Goal: Task Accomplishment & Management: Manage account settings

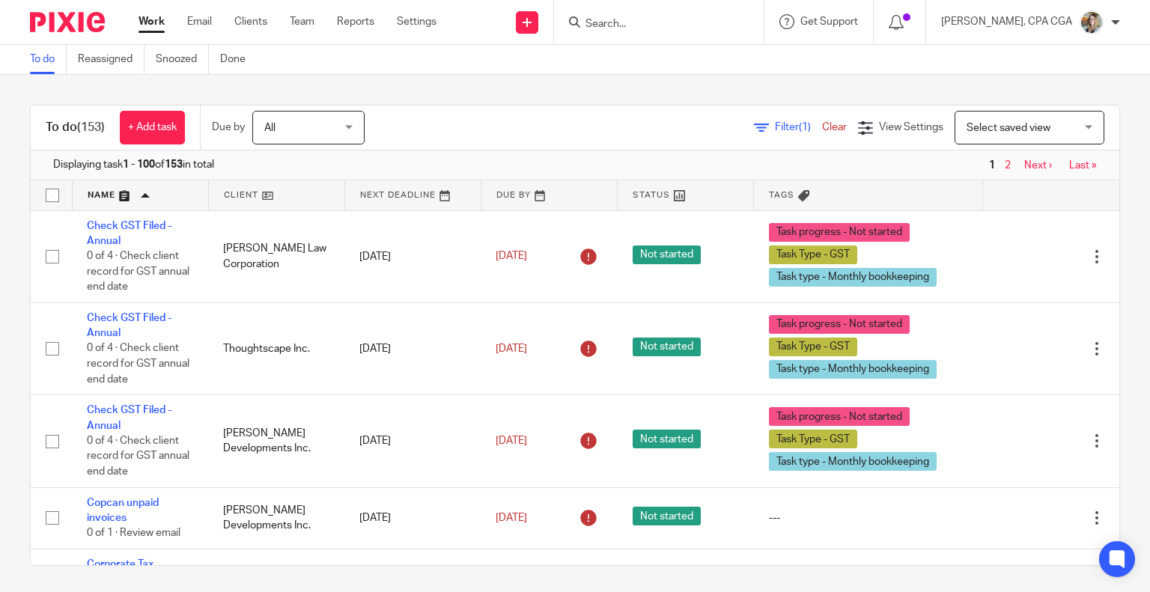
scroll to position [2547, 0]
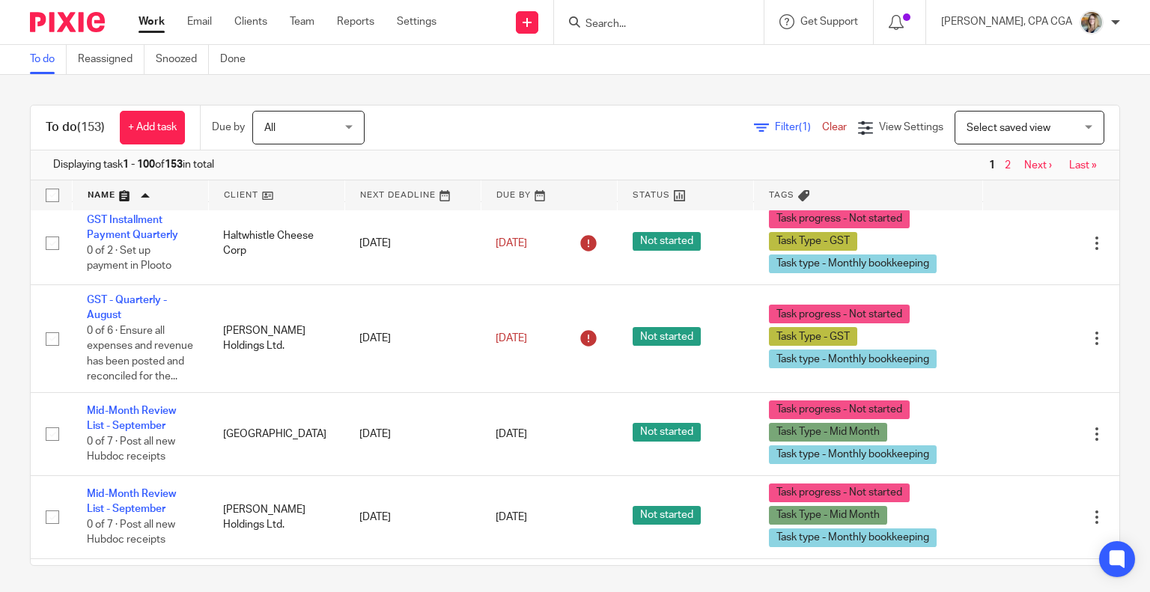
click at [1115, 374] on div "To do (153) + Add task Due by All All Today Tomorrow This week Next week This m…" at bounding box center [575, 334] width 1150 height 518
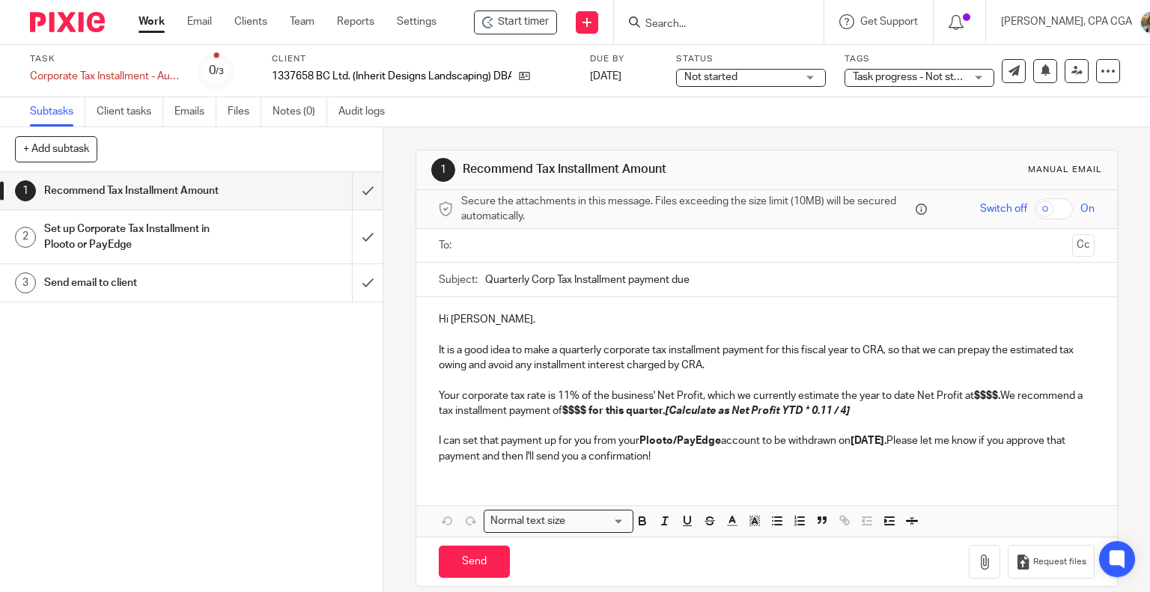
click at [480, 317] on p "Hi Joshua," at bounding box center [767, 319] width 657 height 15
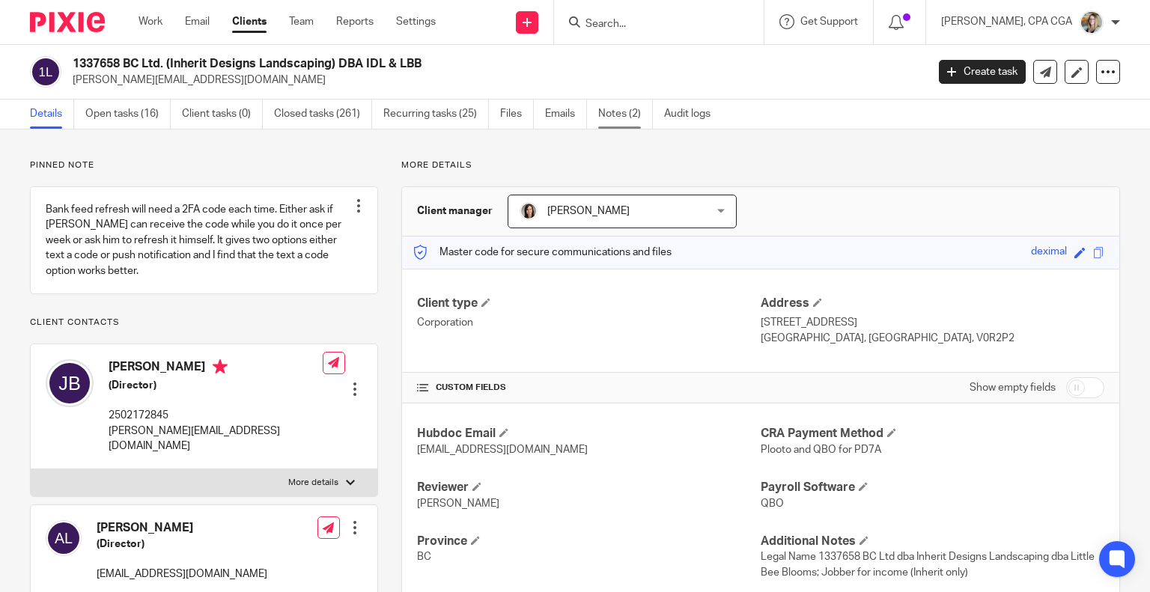
click at [625, 120] on link "Notes (2)" at bounding box center [625, 114] width 55 height 29
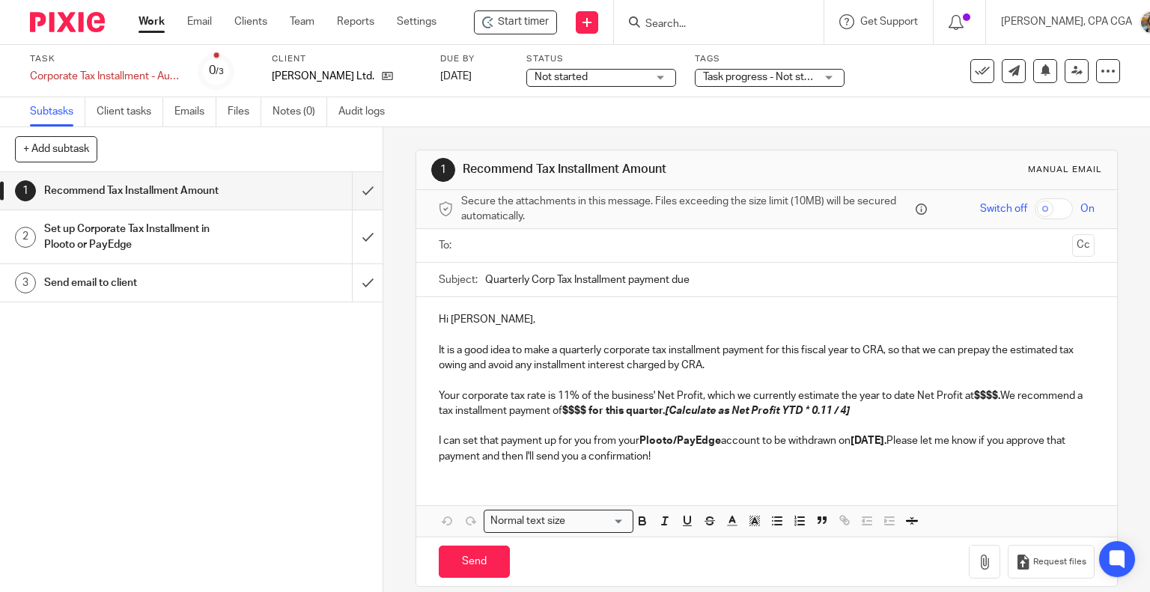
click at [483, 251] on input "text" at bounding box center [767, 245] width 600 height 17
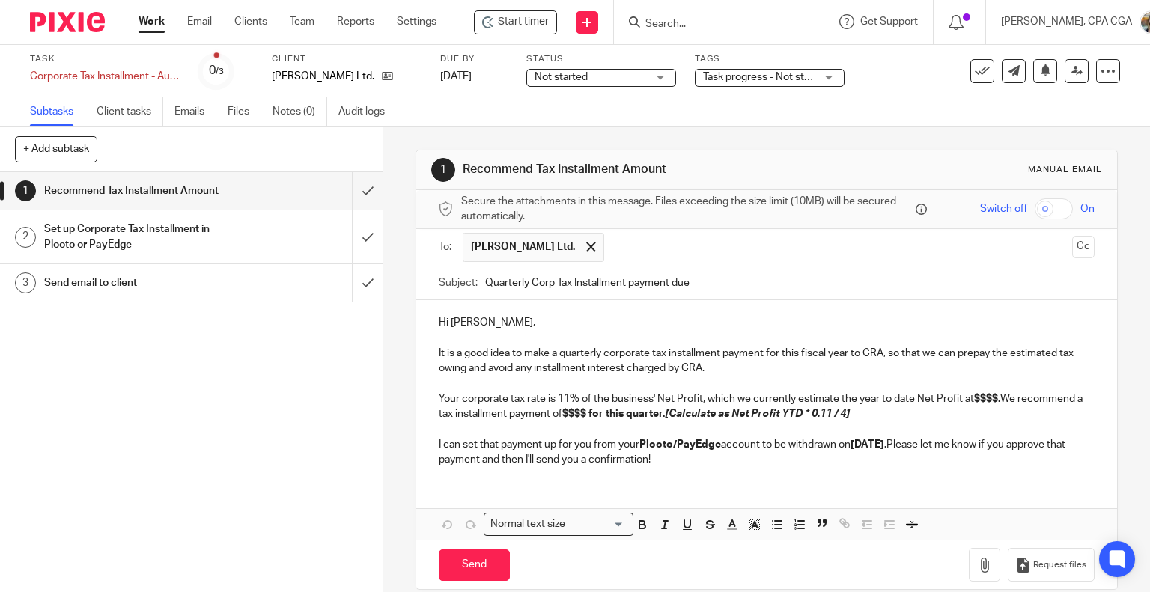
drag, startPoint x: 478, startPoint y: 281, endPoint x: 519, endPoint y: 279, distance: 41.3
click at [519, 279] on div "Subject: Quarterly Corp Tax Installment payment due" at bounding box center [767, 284] width 657 height 34
drag, startPoint x: 530, startPoint y: 282, endPoint x: 433, endPoint y: 282, distance: 96.6
click at [433, 282] on div "Subject: Quarterly Corp Tax Installment payment due" at bounding box center [767, 284] width 702 height 34
drag, startPoint x: 719, startPoint y: 291, endPoint x: 581, endPoint y: 286, distance: 137.9
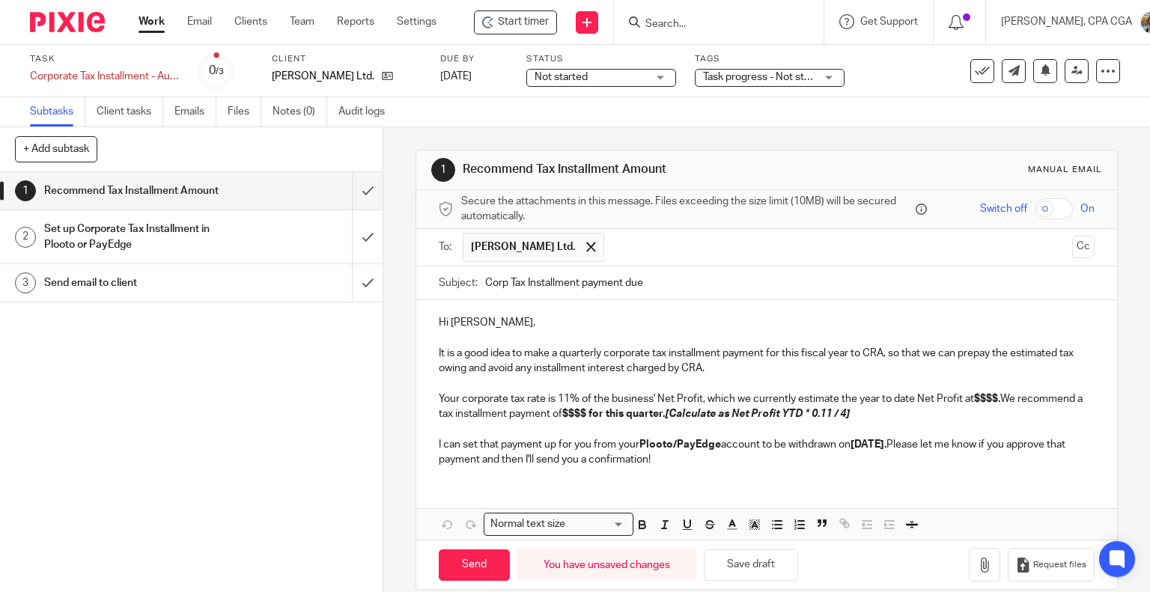
click at [581, 286] on input "Corp Tax Installment payment due" at bounding box center [790, 284] width 610 height 34
type input "Corp Tax Installment"
drag, startPoint x: 432, startPoint y: 348, endPoint x: 722, endPoint y: 463, distance: 311.7
click at [722, 463] on div "Hi Terry, It is a good idea to make a quarterly corporate tax installment payme…" at bounding box center [767, 389] width 702 height 178
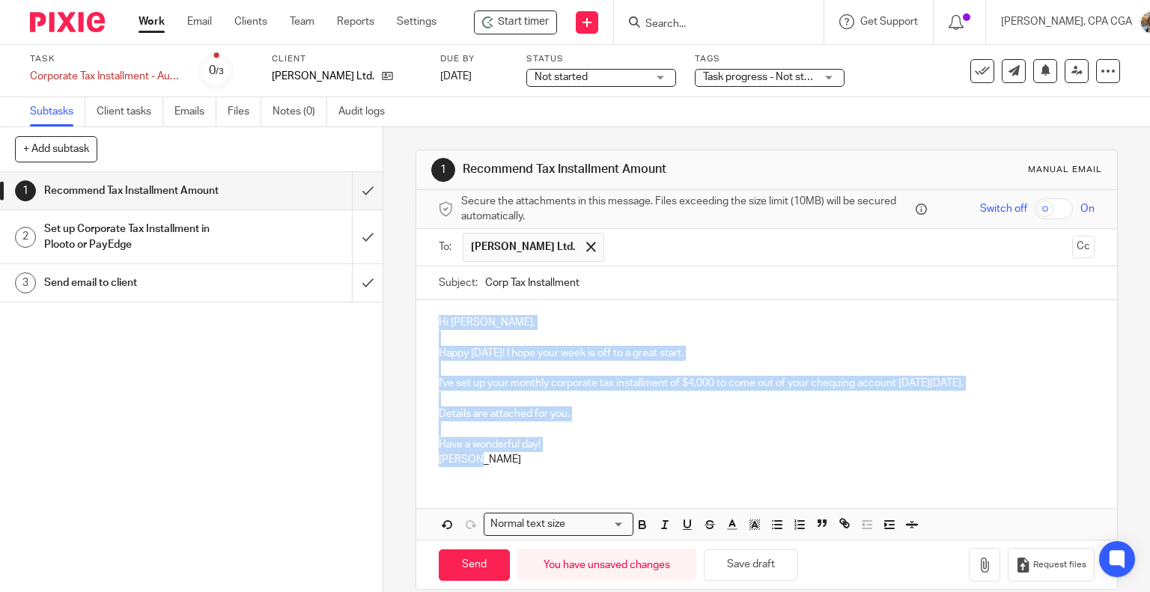
drag, startPoint x: 494, startPoint y: 464, endPoint x: 404, endPoint y: 314, distance: 175.1
click at [404, 314] on div "1 Recommend Tax Installment Amount Manual email Secure the attachments in this …" at bounding box center [766, 359] width 767 height 465
copy div "Hi Terry, Happy Tuesday! I hope your week is off to a great start. I've set up …"
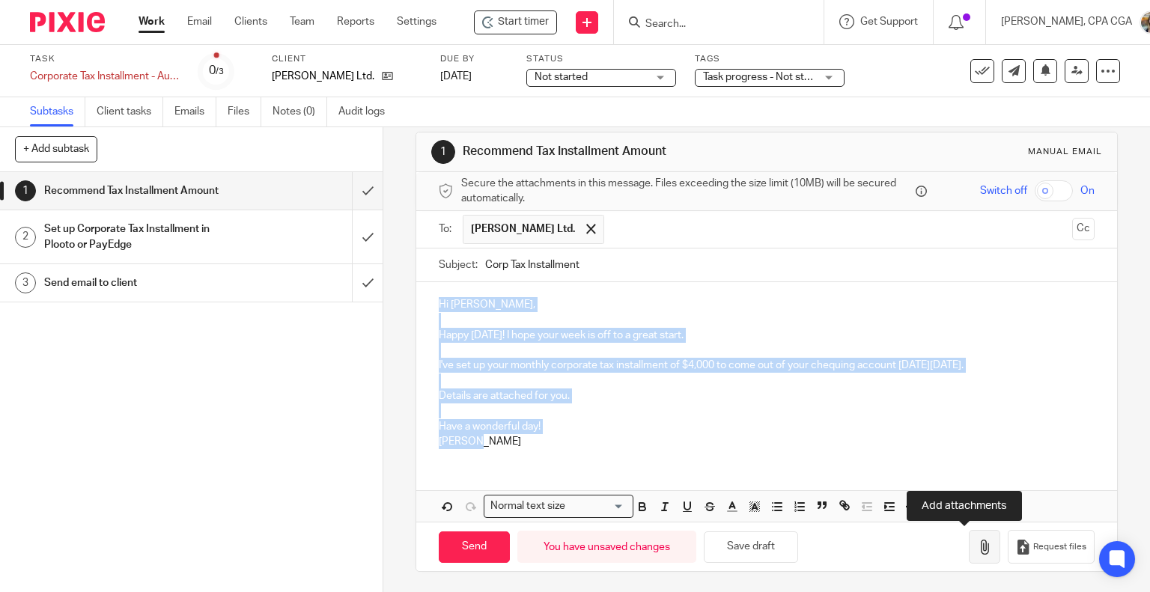
click at [969, 559] on button "button" at bounding box center [984, 547] width 31 height 34
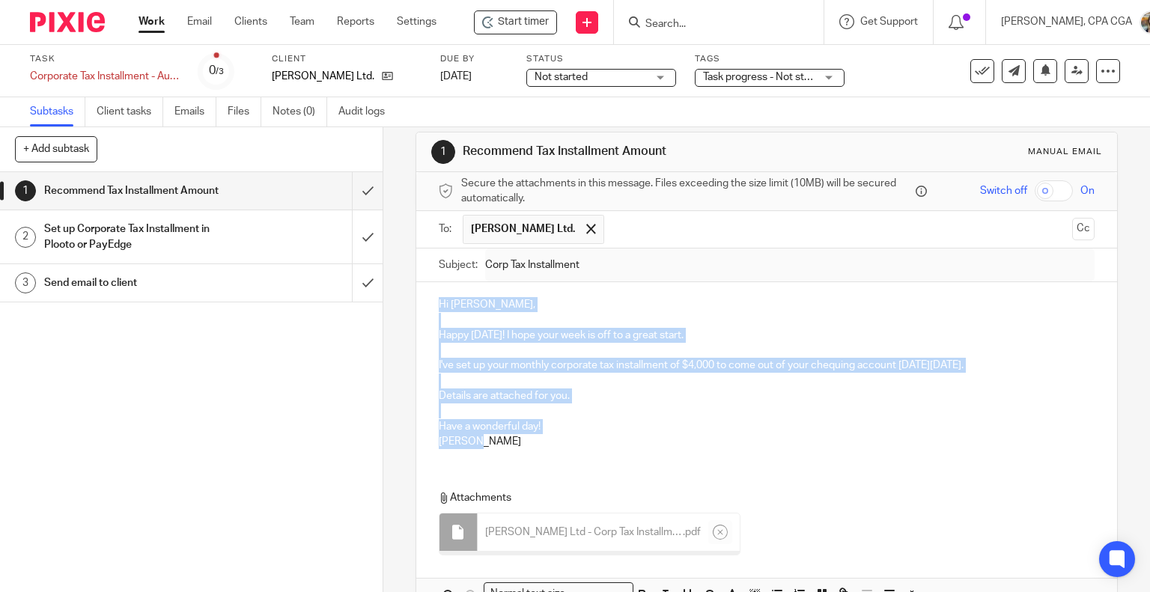
click at [646, 436] on p "Chrissy" at bounding box center [767, 441] width 657 height 15
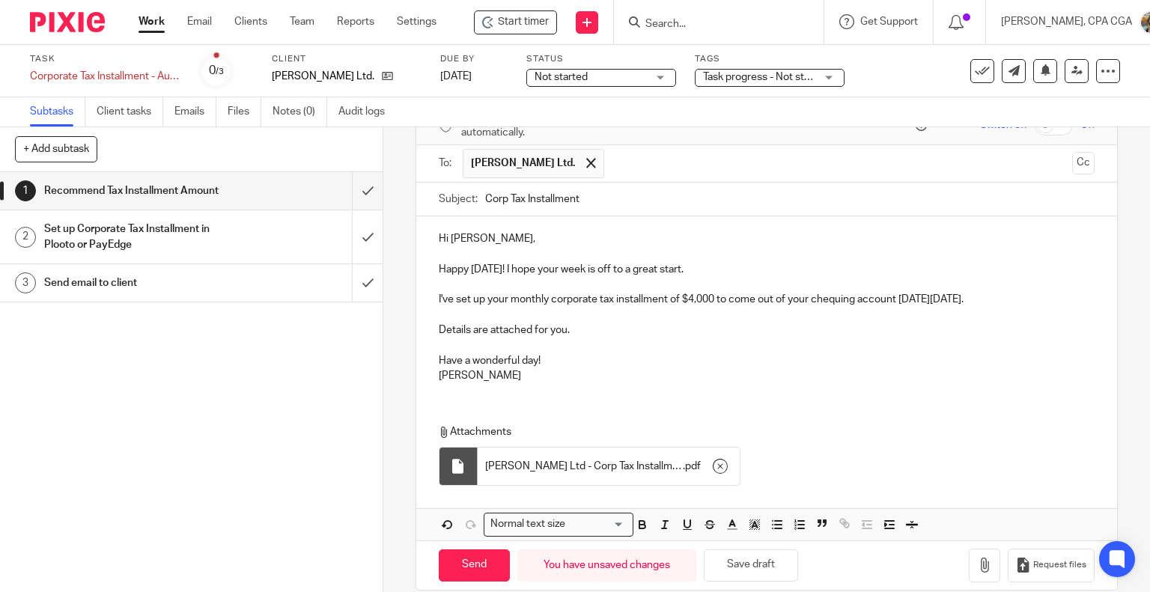
scroll to position [102, 0]
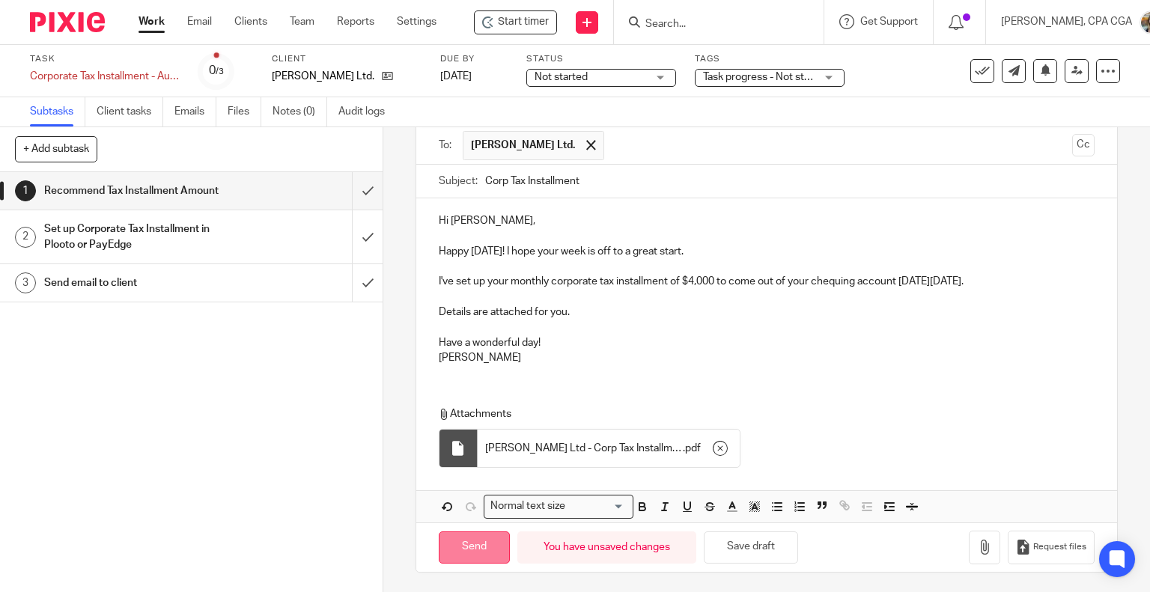
click at [491, 553] on input "Send" at bounding box center [474, 548] width 71 height 32
type input "Sent"
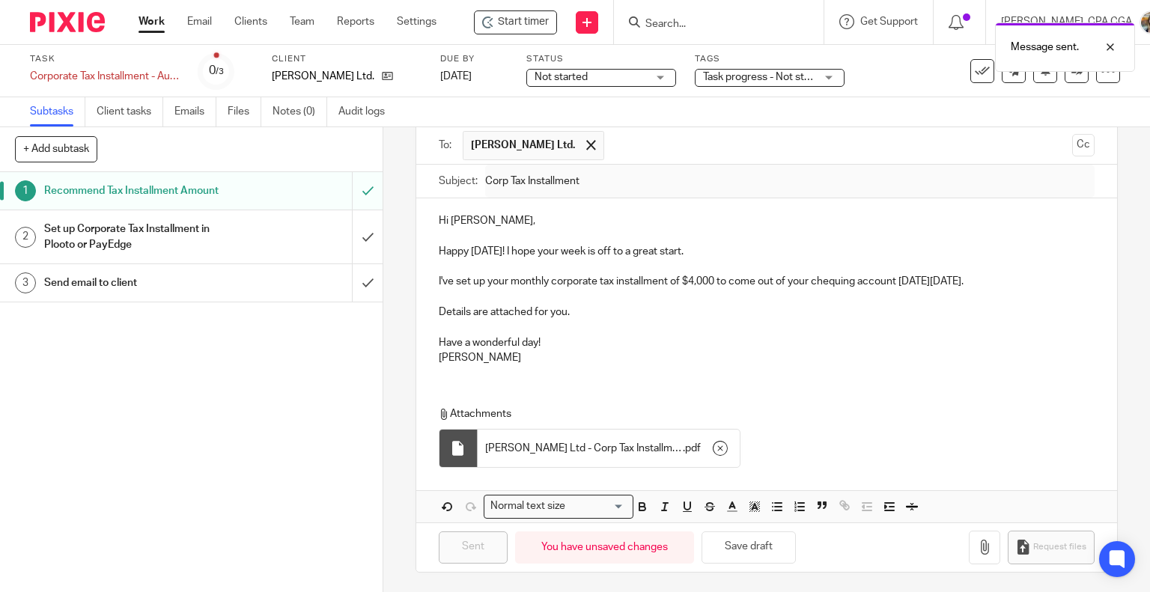
drag, startPoint x: 965, startPoint y: 71, endPoint x: 954, endPoint y: 71, distance: 11.2
click at [975, 71] on icon at bounding box center [982, 71] width 15 height 15
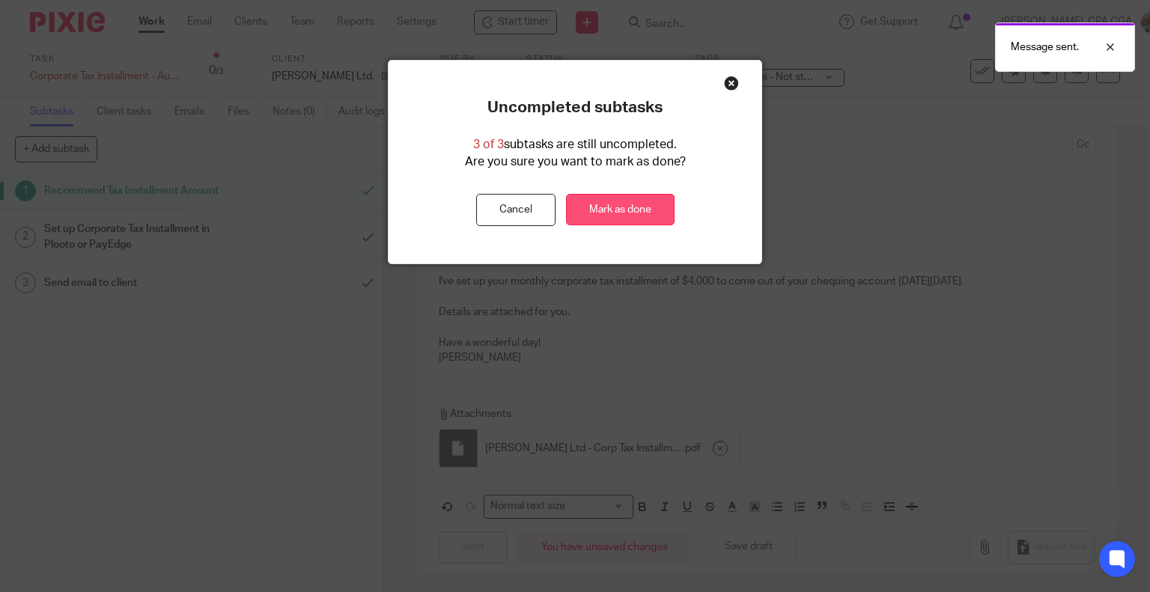
click at [656, 210] on link "Mark as done" at bounding box center [620, 210] width 109 height 32
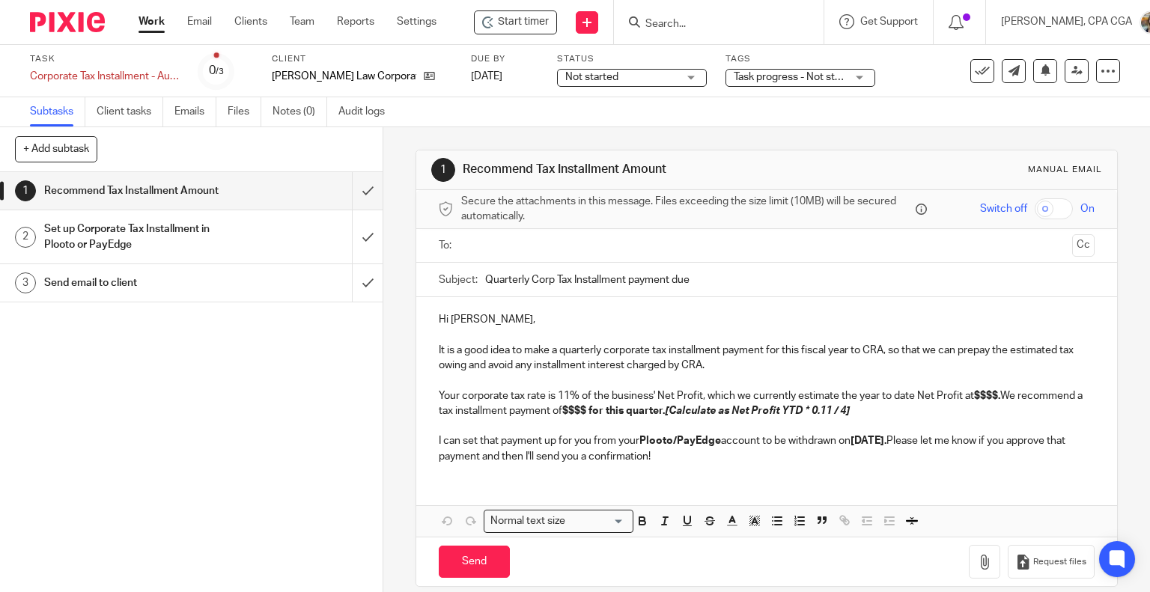
click at [478, 323] on p "Hi [PERSON_NAME]," at bounding box center [767, 319] width 657 height 15
click at [481, 321] on p "Hi [PERSON_NAME]," at bounding box center [767, 319] width 657 height 15
drag, startPoint x: 436, startPoint y: 318, endPoint x: 886, endPoint y: 521, distance: 493.5
click at [885, 521] on div "Hi Josh, It is a good idea to make a quarterly corporate tax installment paymen…" at bounding box center [767, 417] width 702 height 240
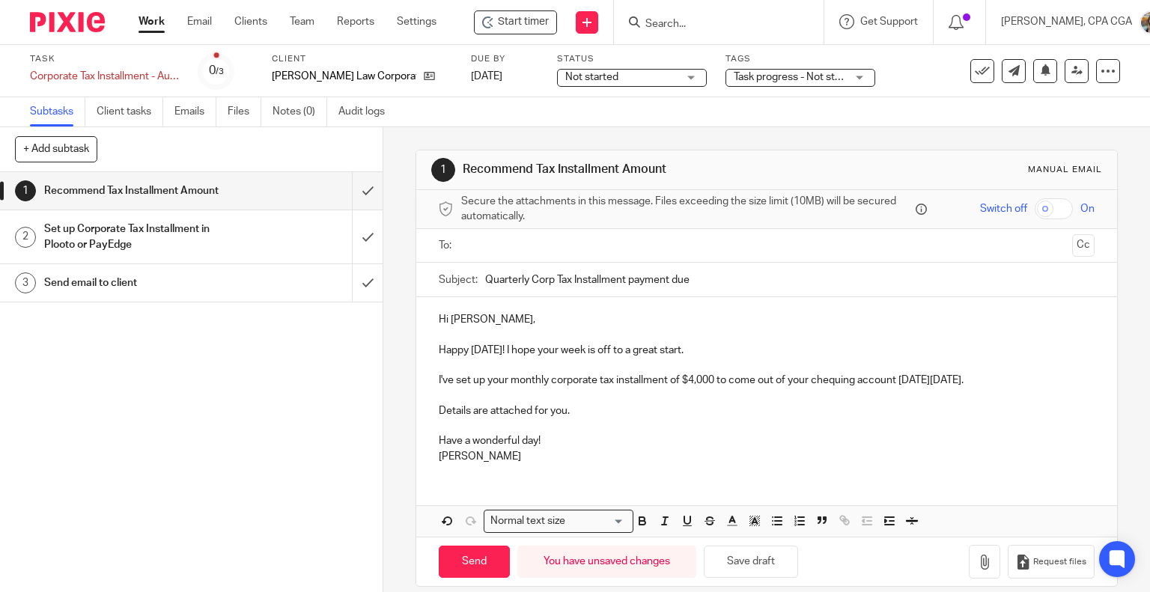
click at [494, 253] on input "text" at bounding box center [767, 245] width 600 height 17
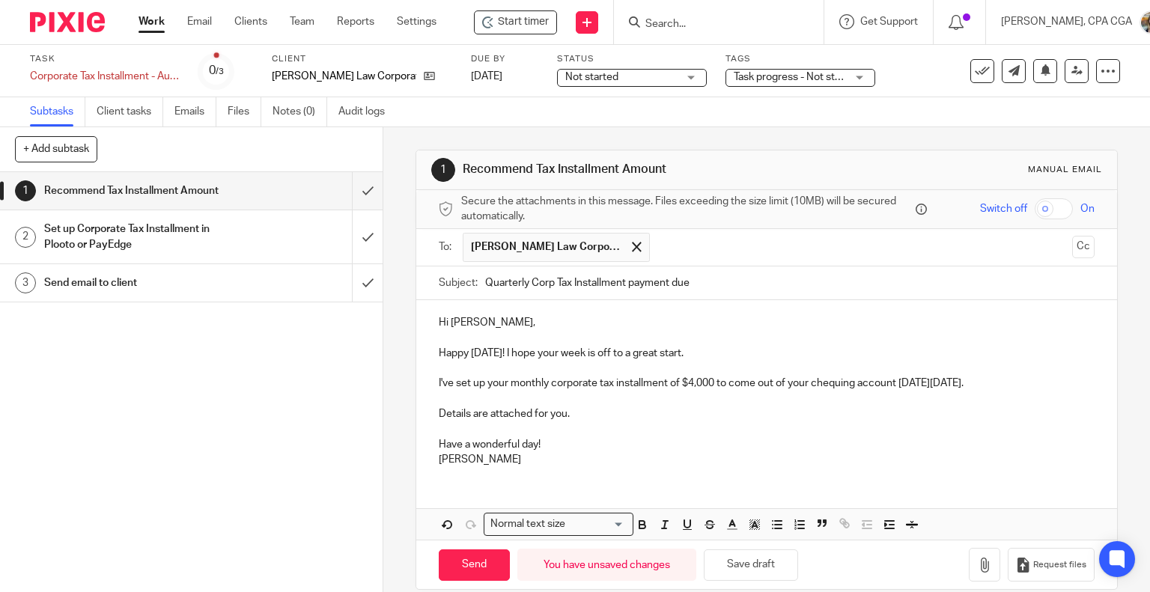
drag, startPoint x: 526, startPoint y: 281, endPoint x: 442, endPoint y: 284, distance: 83.9
click at [442, 284] on div "Subject: Quarterly Corp Tax Installment payment due" at bounding box center [767, 284] width 657 height 34
drag, startPoint x: 578, startPoint y: 279, endPoint x: 793, endPoint y: 283, distance: 215.0
click at [793, 283] on input "Corp Tax Installment payment due" at bounding box center [790, 284] width 610 height 34
type input "Corp Tax Installment"
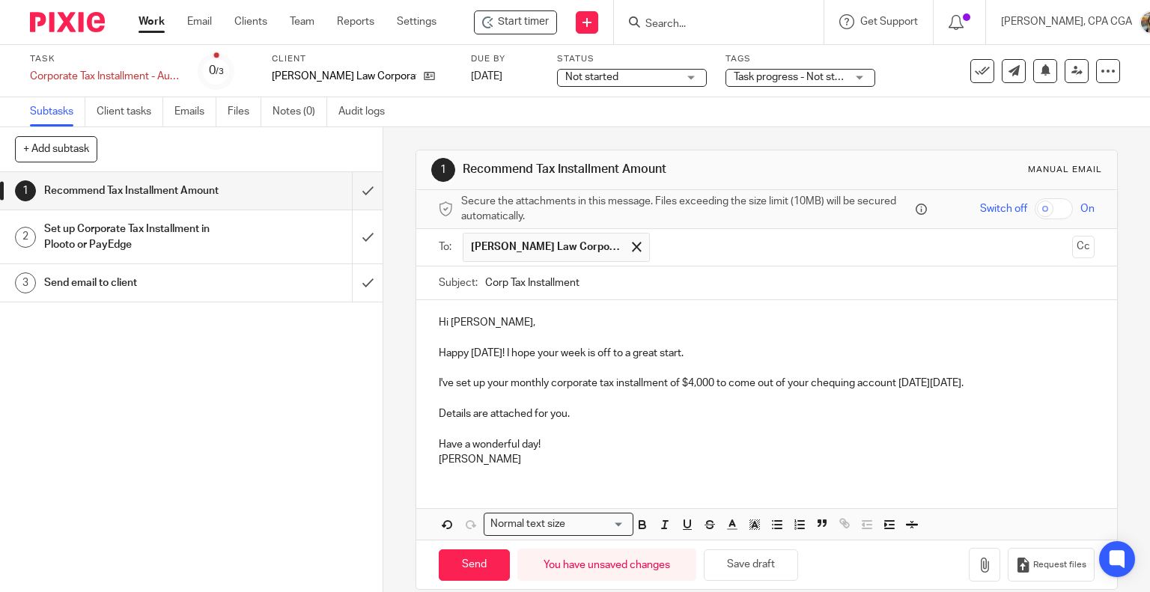
click at [459, 321] on p "Hi Terry," at bounding box center [767, 322] width 657 height 15
click at [698, 386] on p "I've set up your monthly corporate tax installment of $4,000 to come out of you…" at bounding box center [767, 383] width 657 height 15
click at [698, 387] on p "I've set up your monthly corporate tax installment of $4,000 to come out of you…" at bounding box center [767, 383] width 657 height 15
click at [822, 381] on p "I've set up your monthly corporate tax installment of $1,610 to come out of you…" at bounding box center [767, 383] width 657 height 15
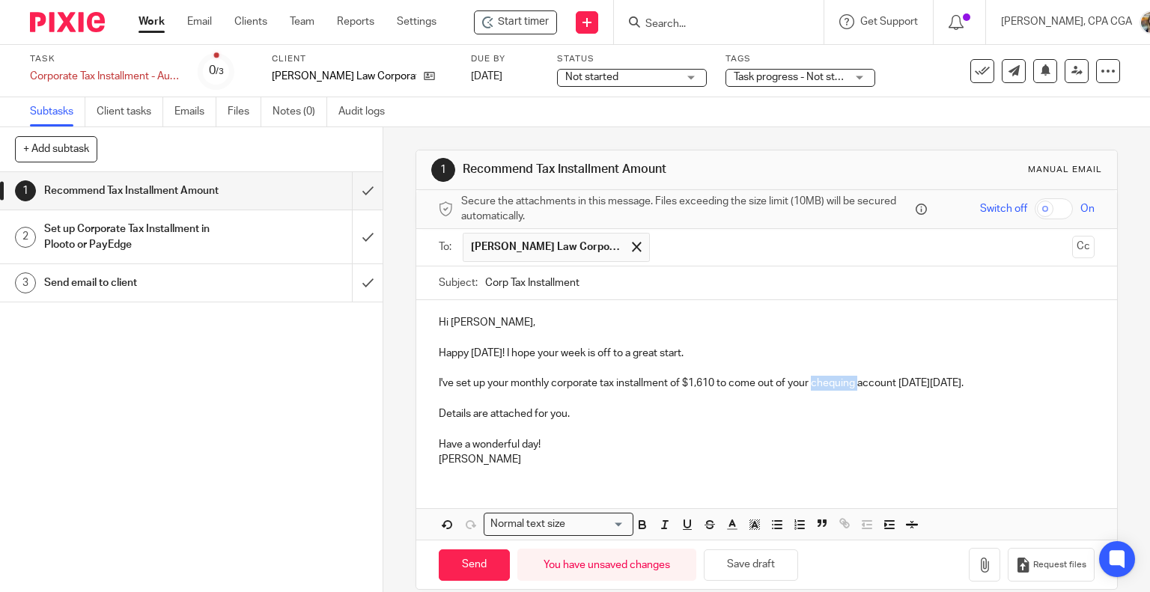
click at [822, 381] on p "I've set up your monthly corporate tax installment of $1,610 to come out of you…" at bounding box center [767, 383] width 657 height 15
click at [969, 560] on button "button" at bounding box center [984, 565] width 31 height 34
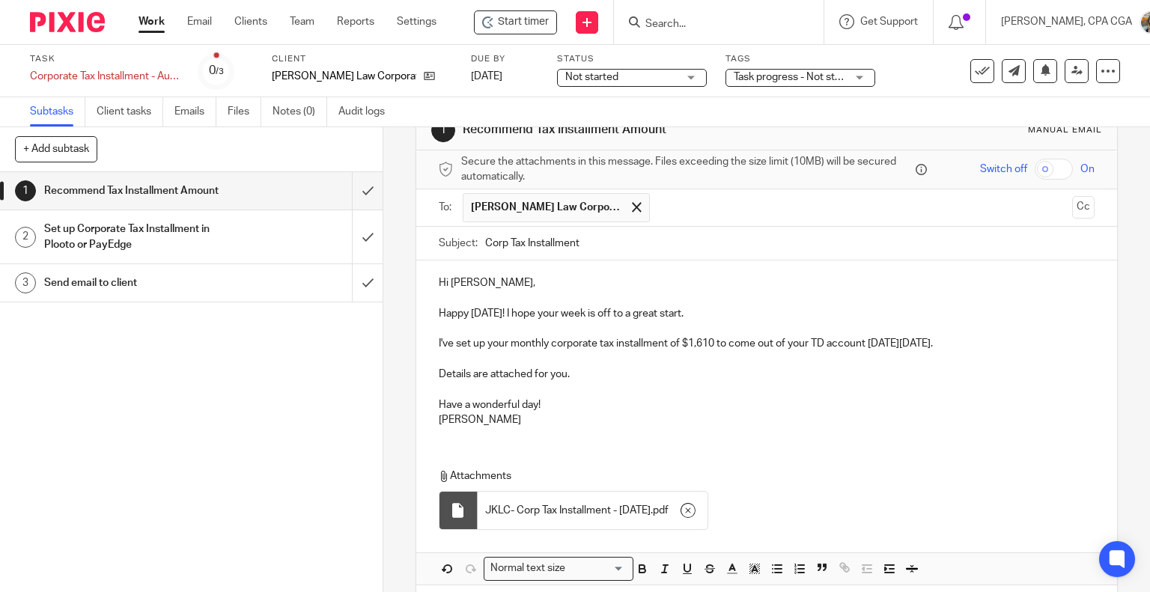
scroll to position [102, 0]
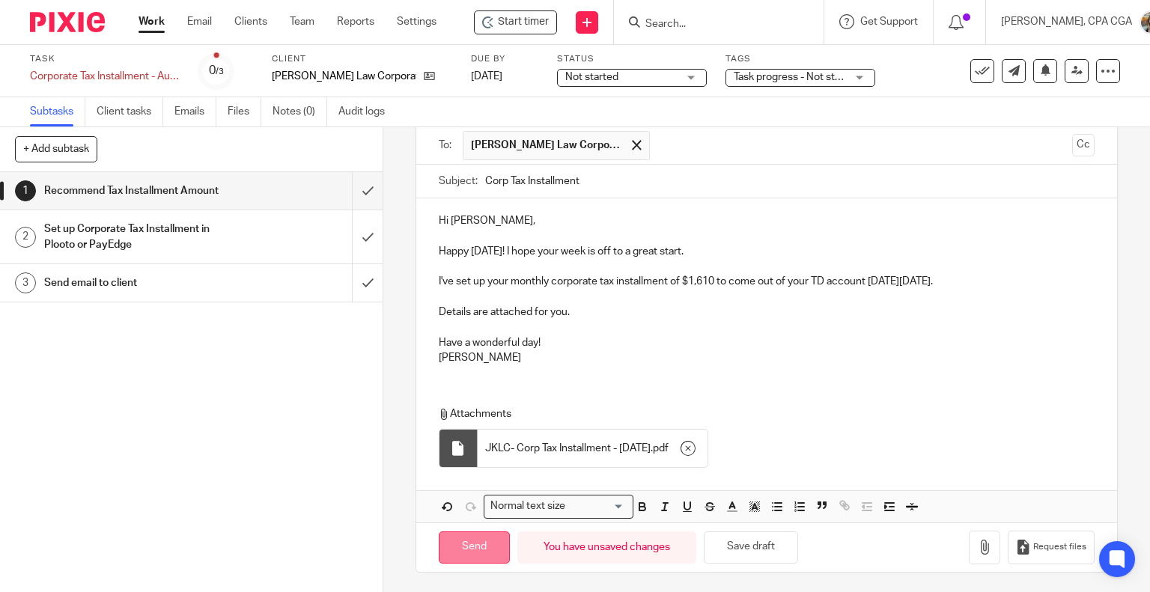
click at [482, 539] on input "Send" at bounding box center [474, 548] width 71 height 32
type input "Sent"
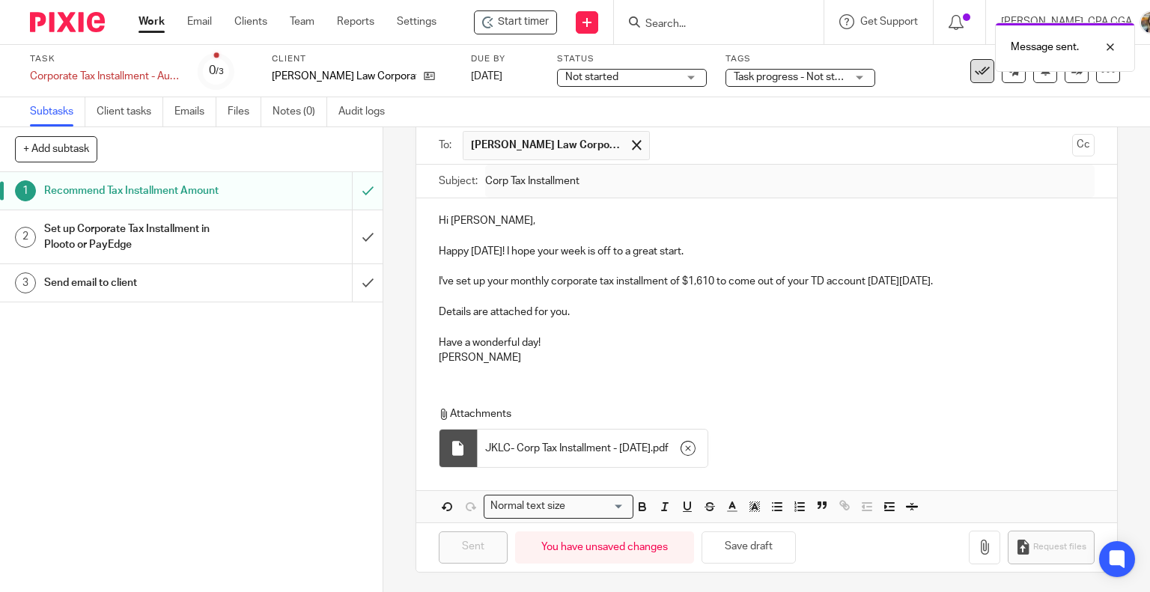
click at [975, 71] on icon at bounding box center [982, 71] width 15 height 15
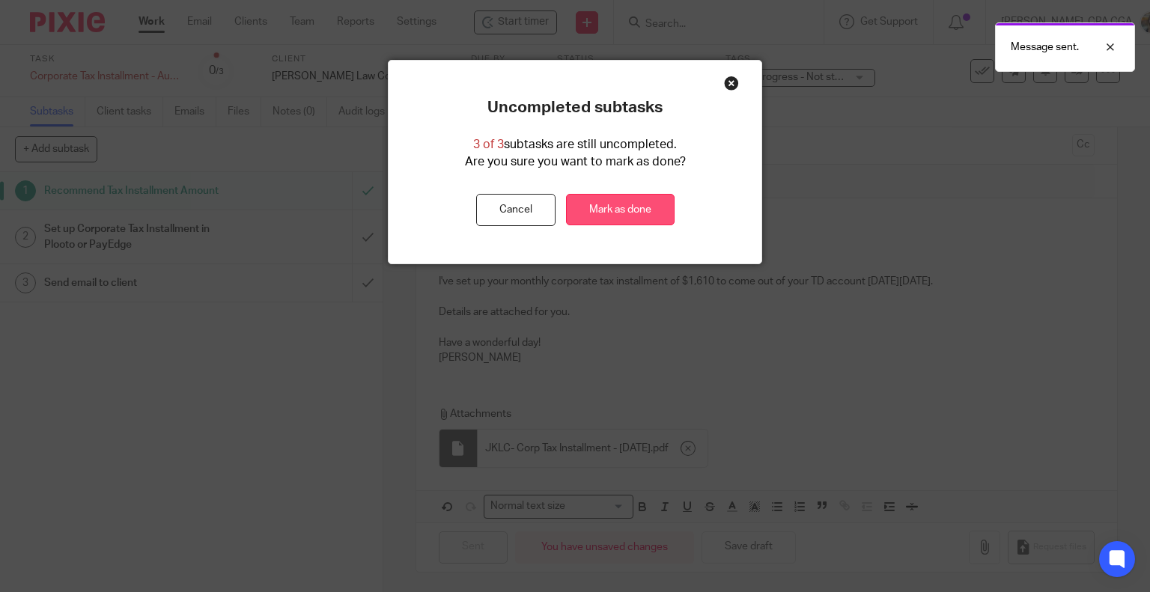
click at [592, 209] on link "Mark as done" at bounding box center [620, 210] width 109 height 32
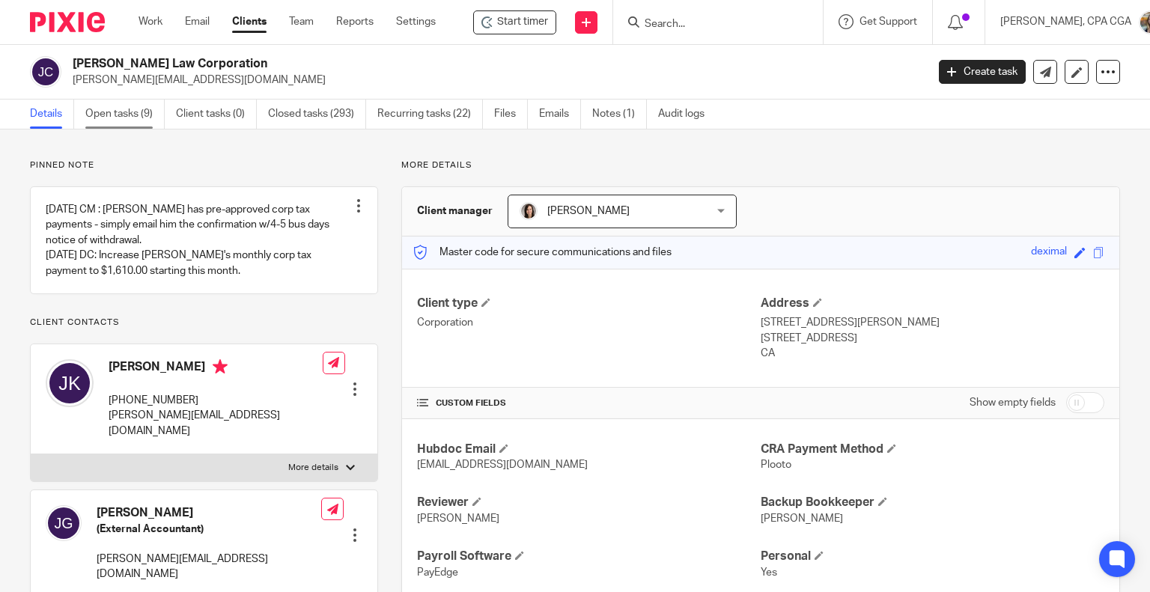
click at [133, 113] on link "Open tasks (9)" at bounding box center [124, 114] width 79 height 29
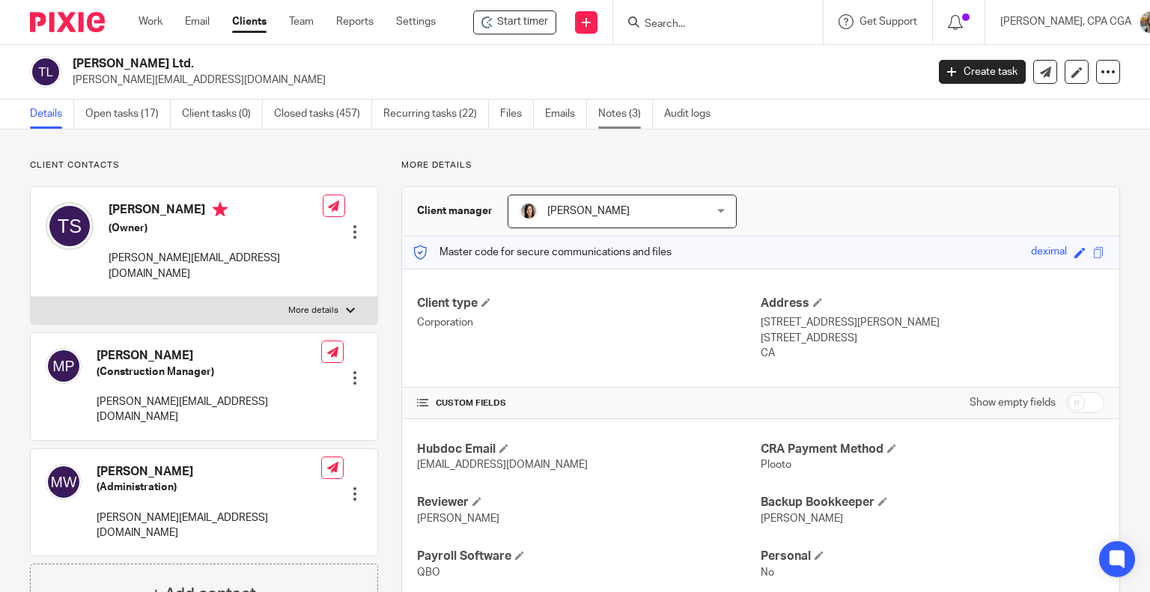
click at [619, 115] on link "Notes (3)" at bounding box center [625, 114] width 55 height 29
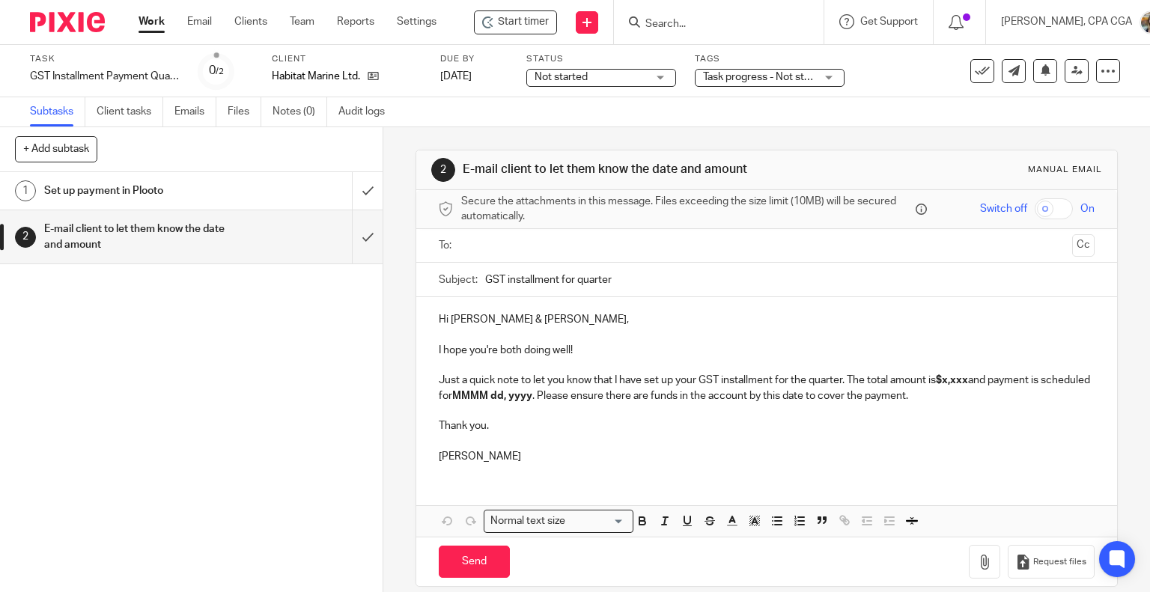
click at [700, 27] on input "Search" at bounding box center [711, 24] width 135 height 13
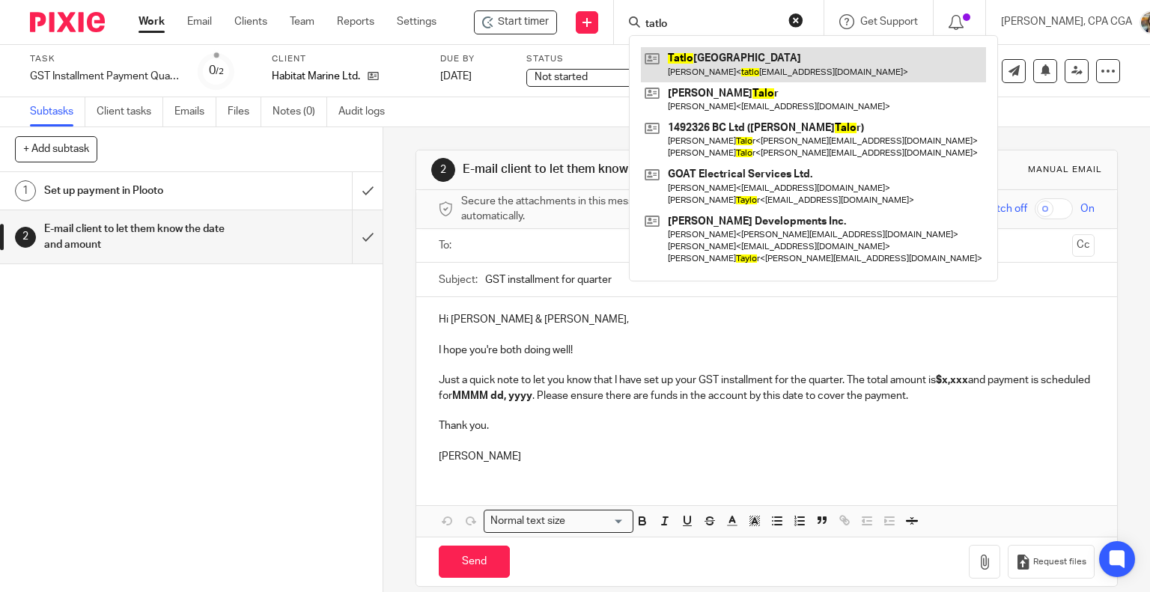
type input "tatlo"
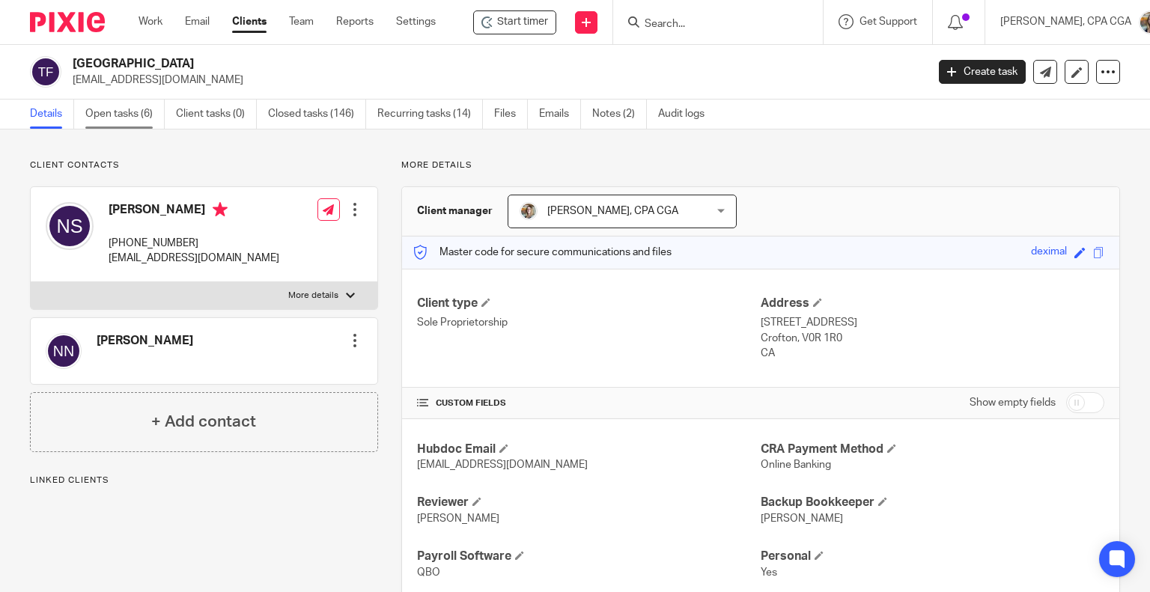
click at [138, 119] on link "Open tasks (6)" at bounding box center [124, 114] width 79 height 29
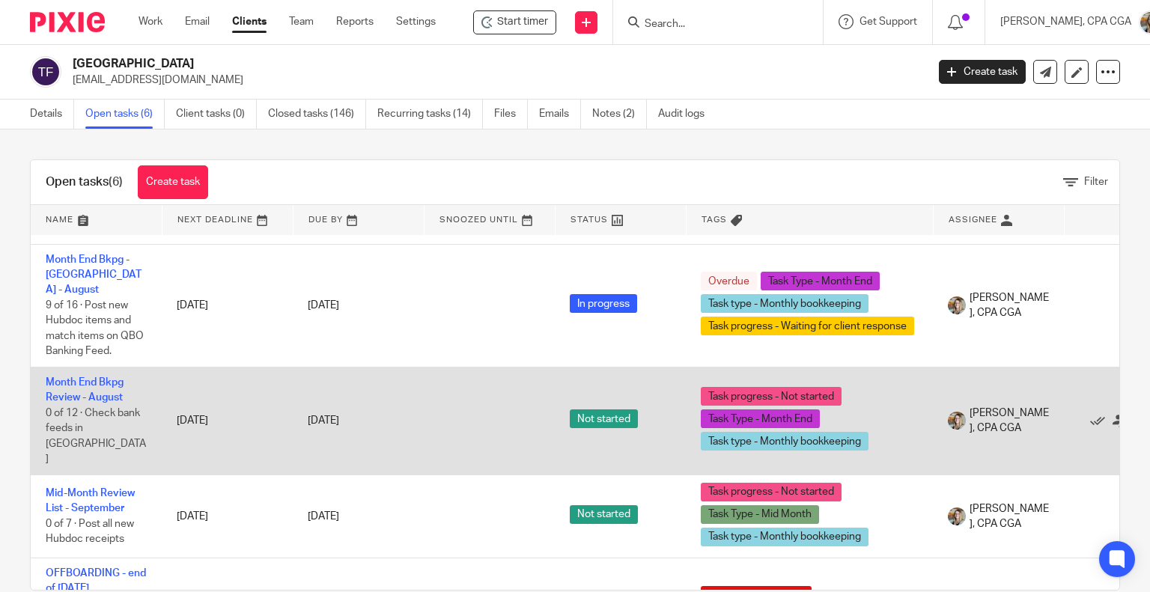
scroll to position [225, 0]
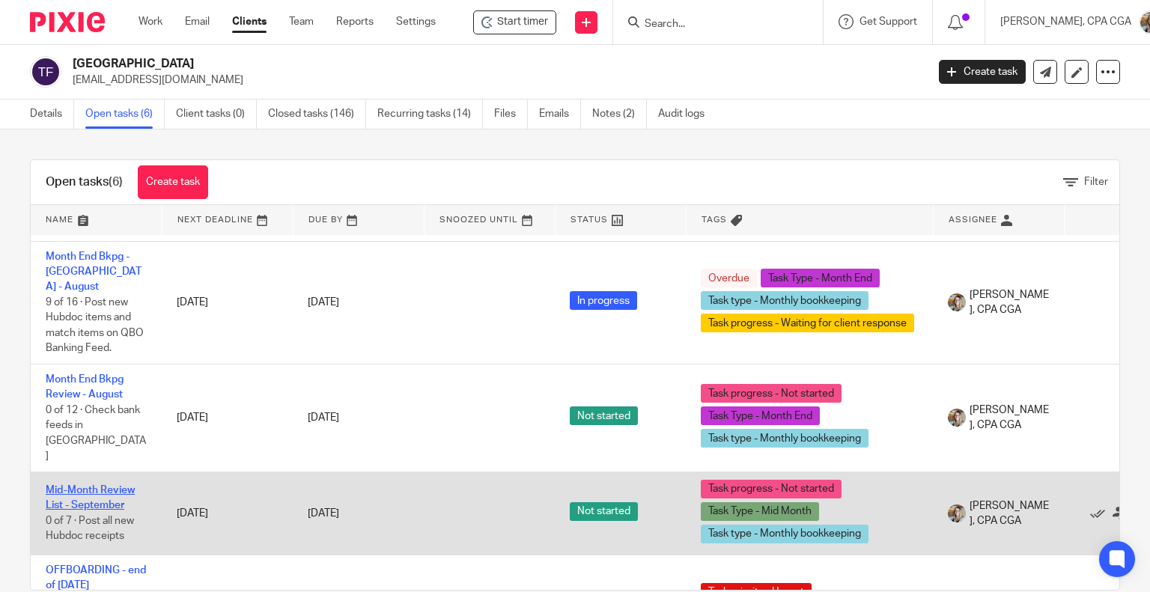
click at [122, 485] on link "Mid-Month Review List - September" at bounding box center [90, 497] width 89 height 25
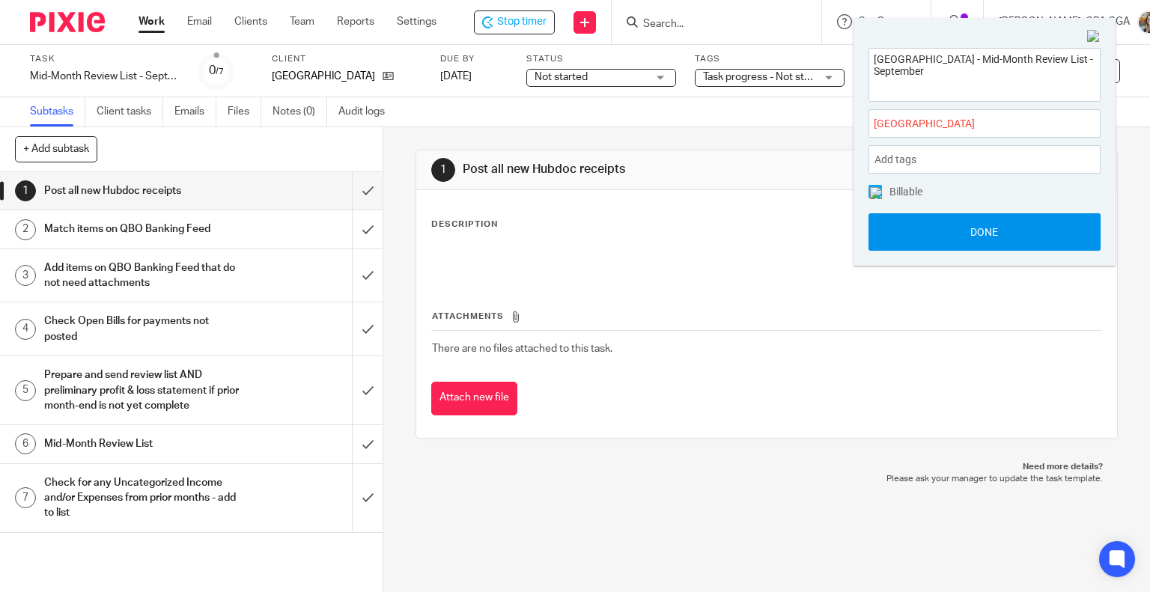
click at [1013, 229] on button "Done" at bounding box center [985, 231] width 232 height 37
